Goal: Transaction & Acquisition: Purchase product/service

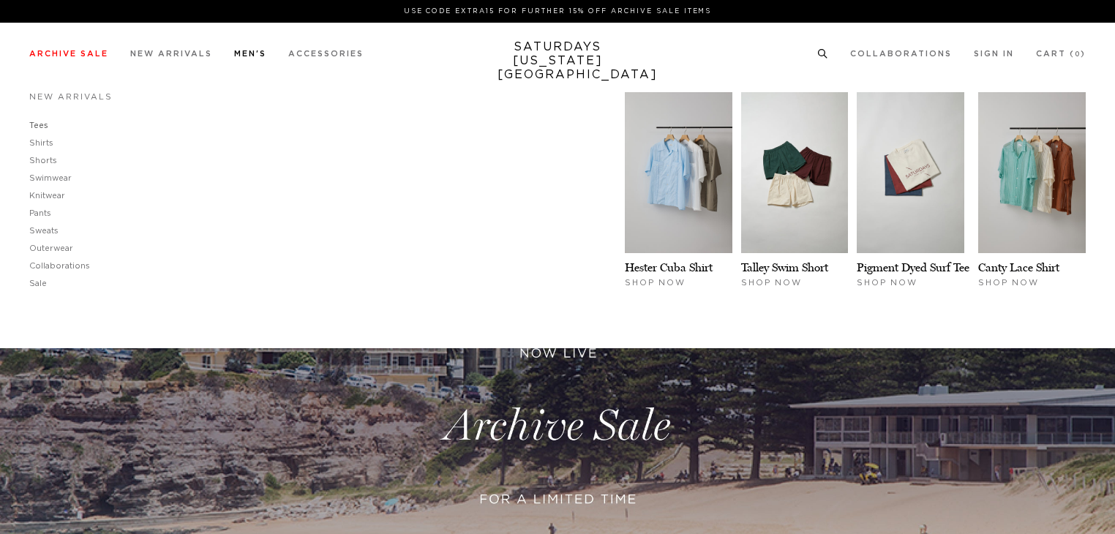
click at [41, 127] on link "Tees" at bounding box center [38, 125] width 19 height 8
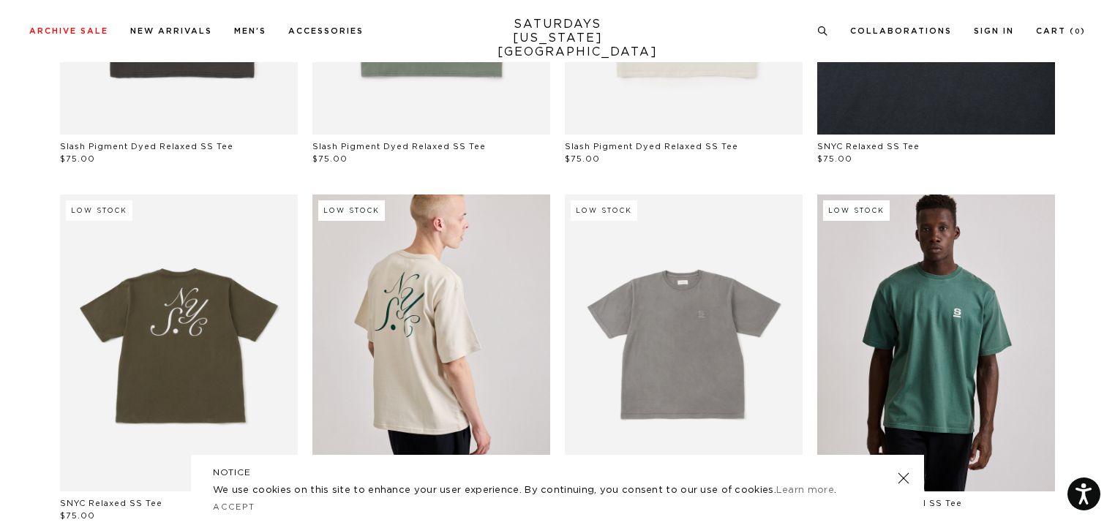
scroll to position [345, 0]
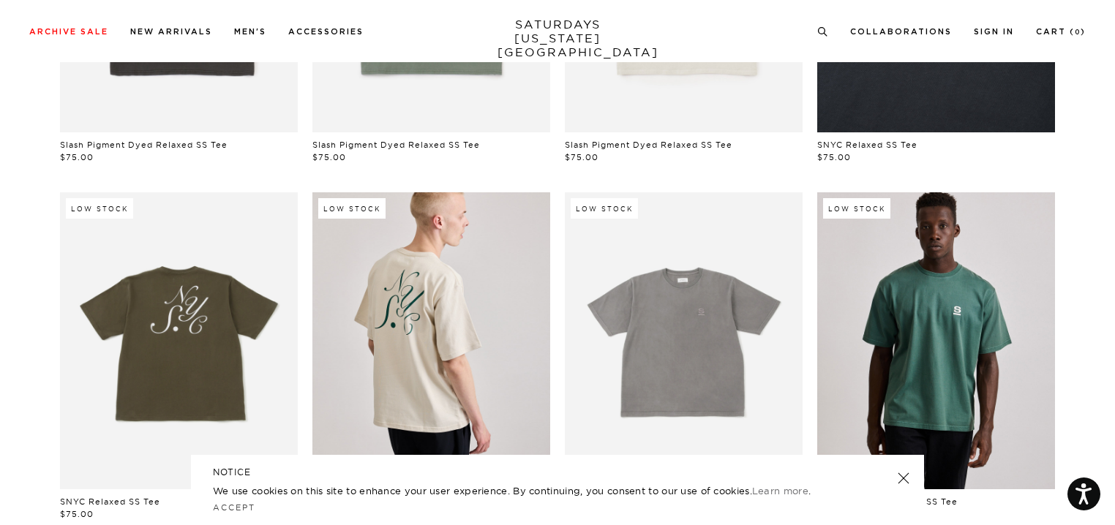
drag, startPoint x: 1123, startPoint y: 36, endPoint x: 1120, endPoint y: 193, distance: 157.4
click at [1114, 193] on html "Press Alt+1 for screen-reader mode, Alt+0 to cancel Accessibility Screen-Reader…" at bounding box center [557, 466] width 1115 height 1623
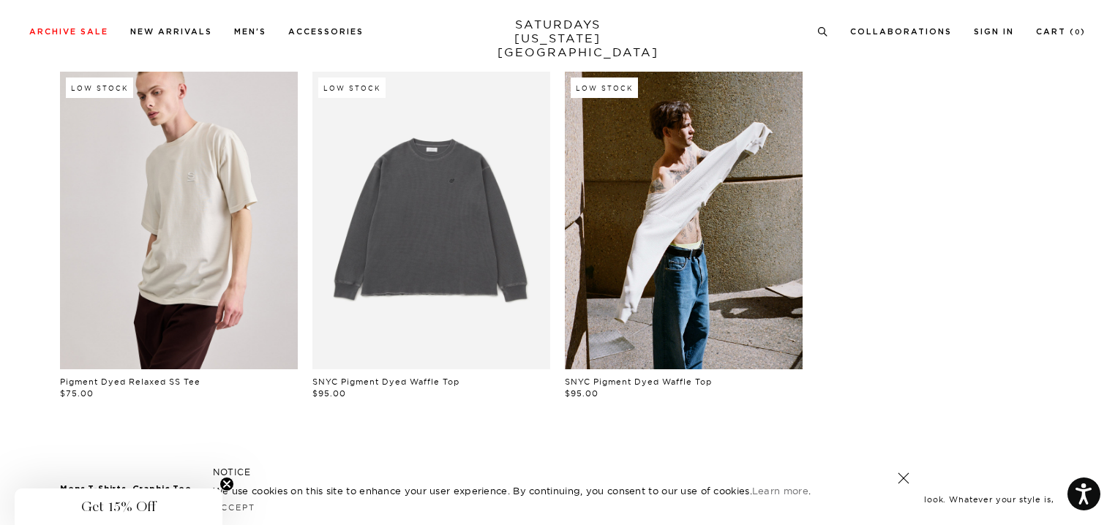
scroll to position [824, 0]
